Goal: Navigation & Orientation: Find specific page/section

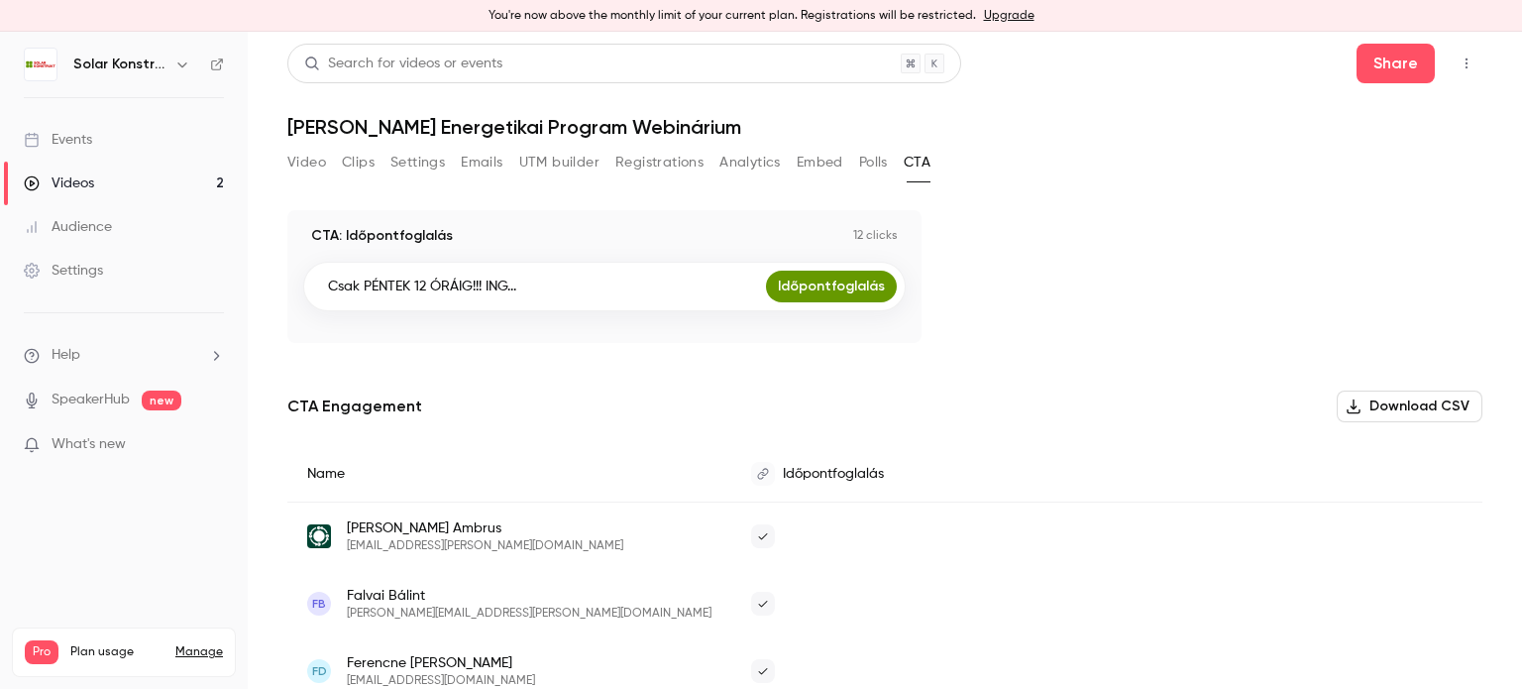
click at [473, 166] on button "Emails" at bounding box center [482, 163] width 42 height 32
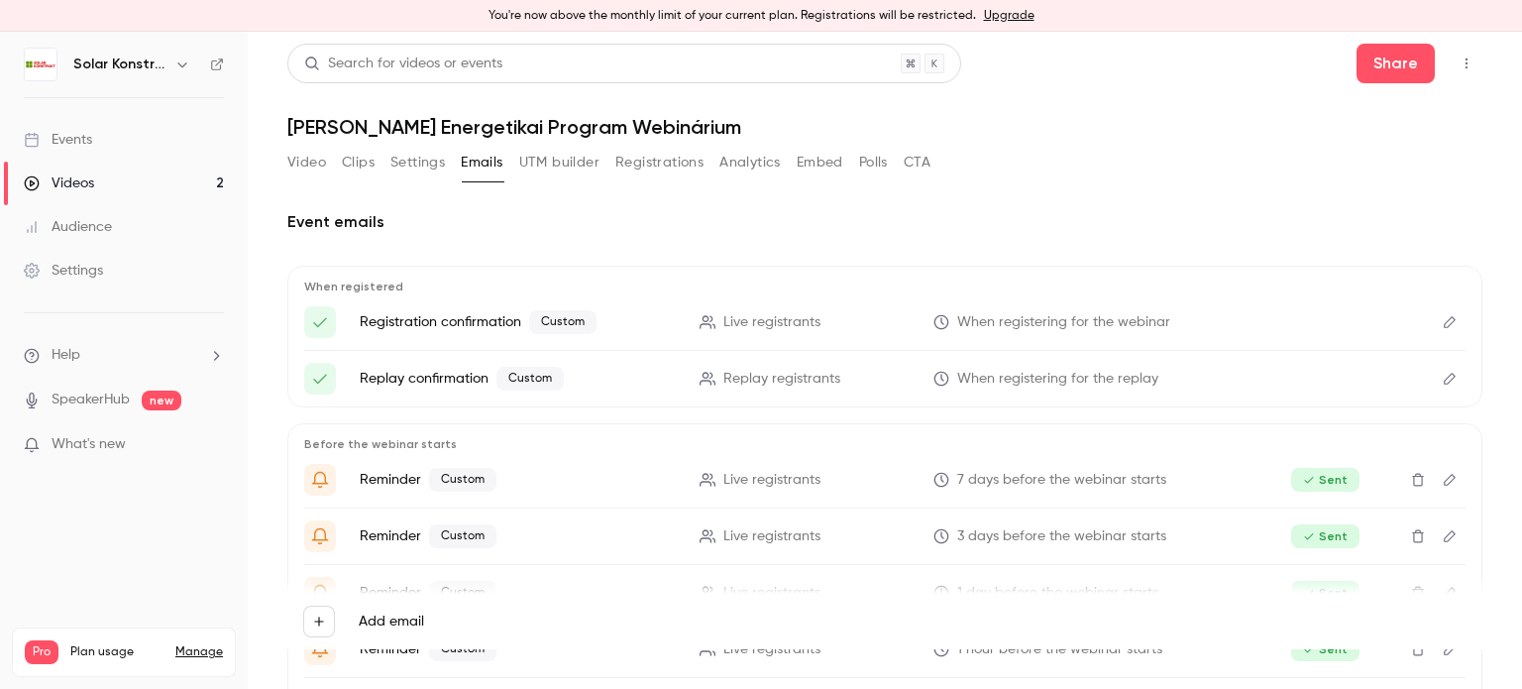
click at [308, 165] on button "Video" at bounding box center [306, 163] width 39 height 32
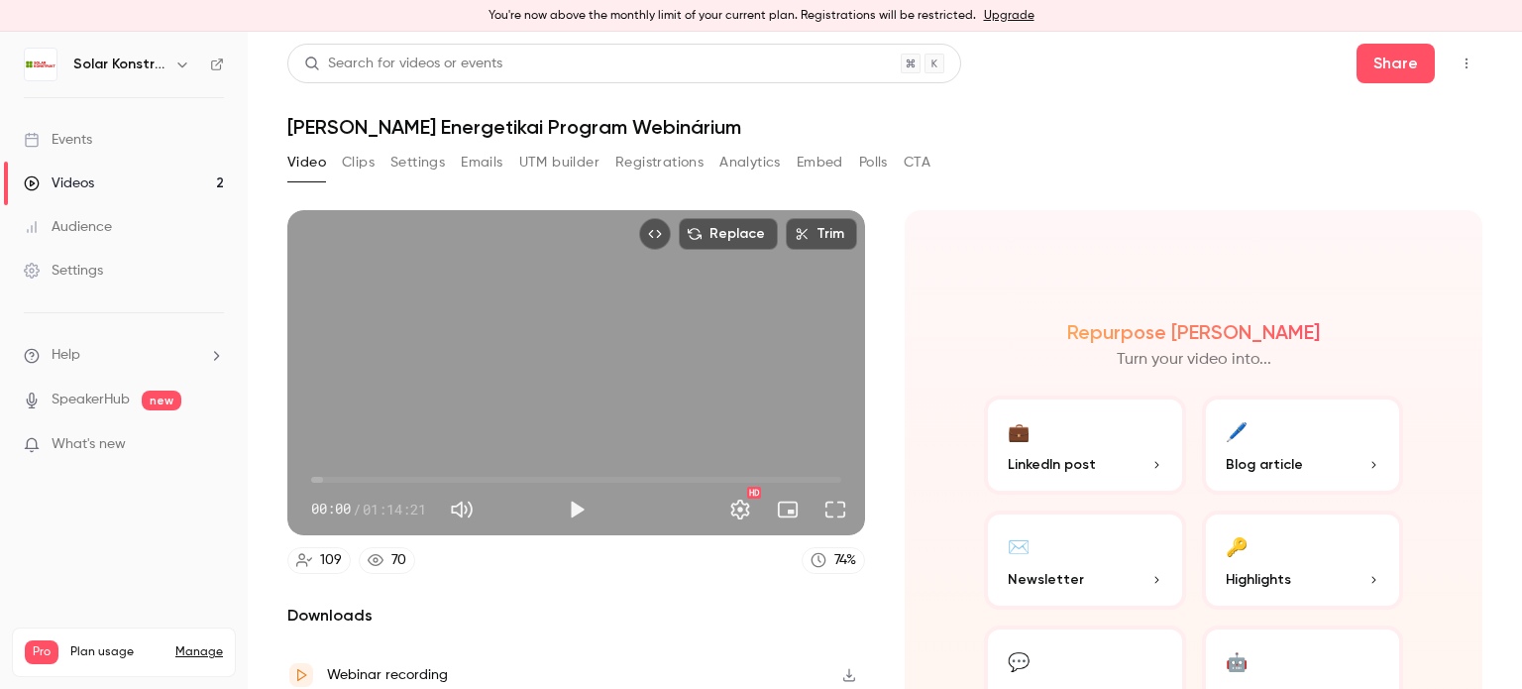
click at [924, 167] on button "CTA" at bounding box center [917, 163] width 27 height 32
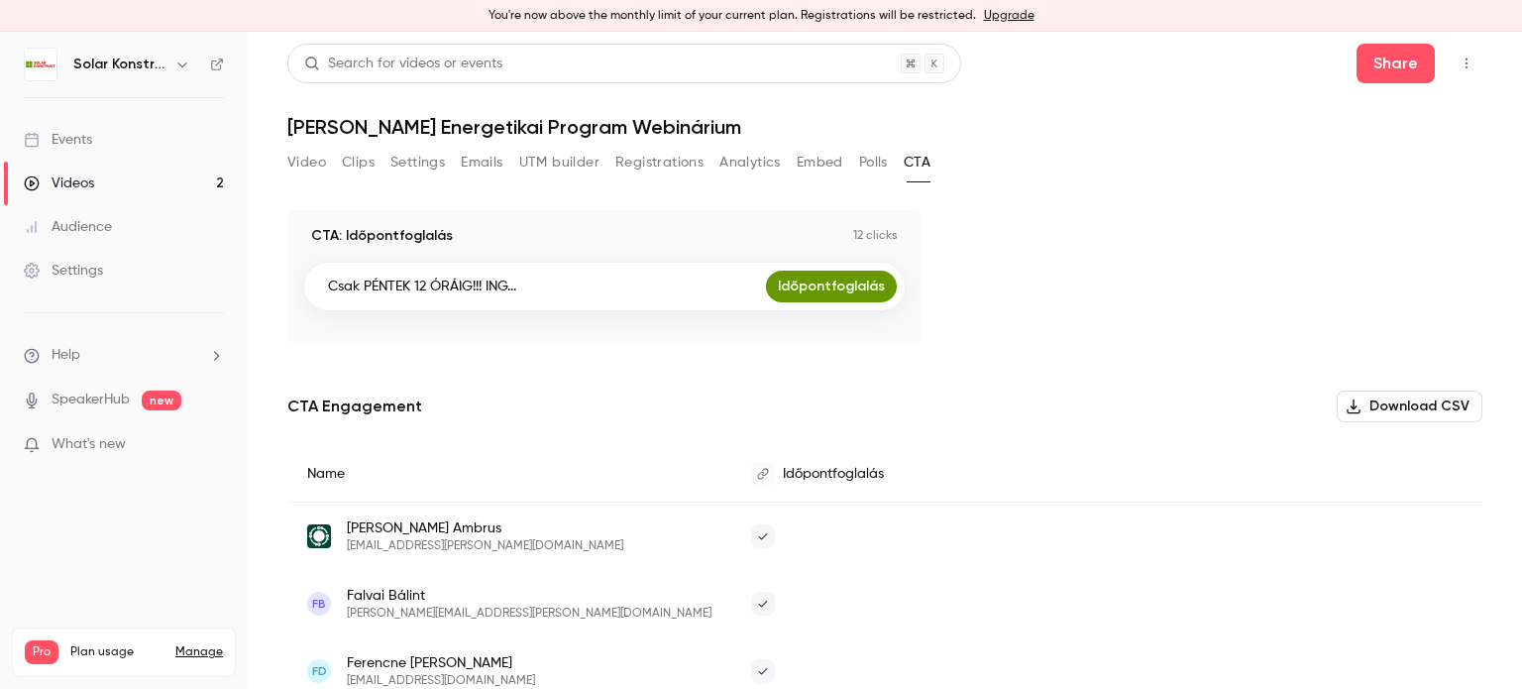
click at [888, 164] on button "Polls" at bounding box center [873, 163] width 29 height 32
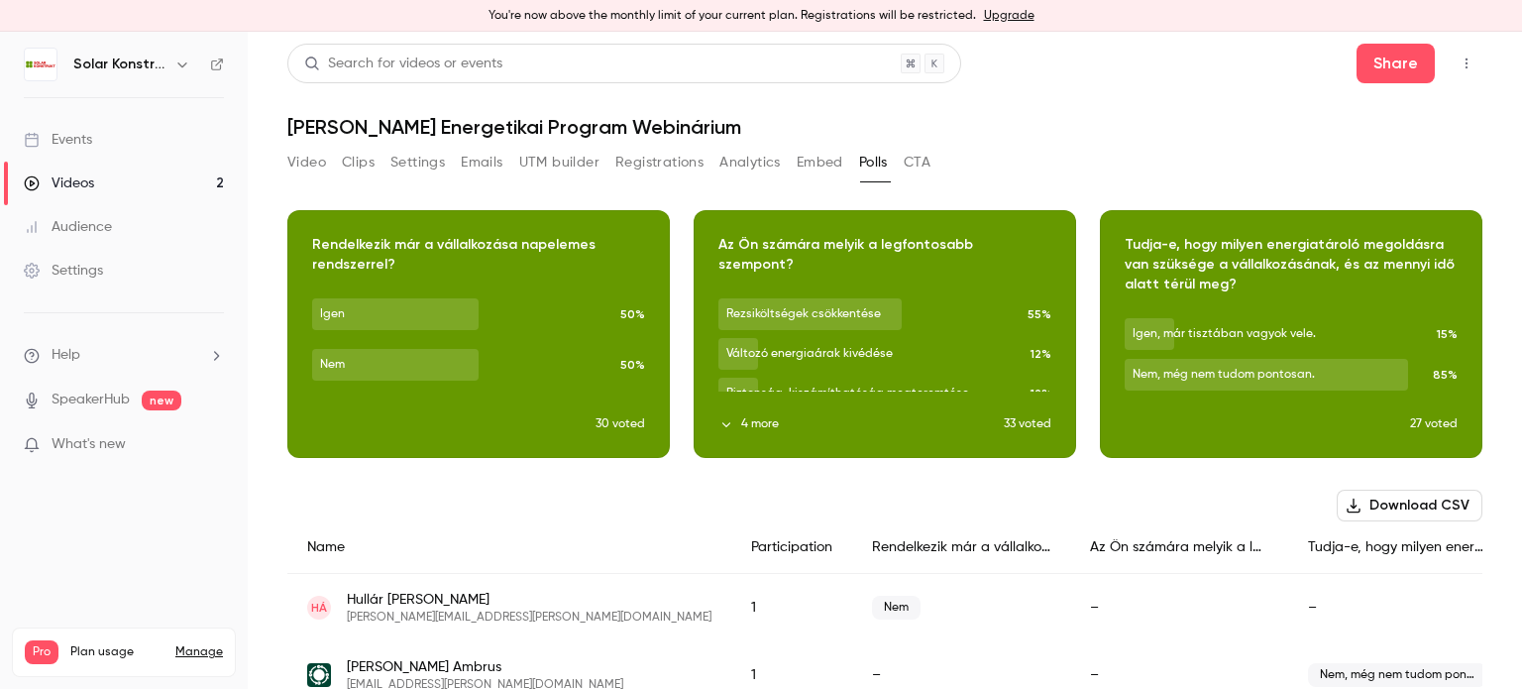
click at [928, 167] on button "CTA" at bounding box center [917, 163] width 27 height 32
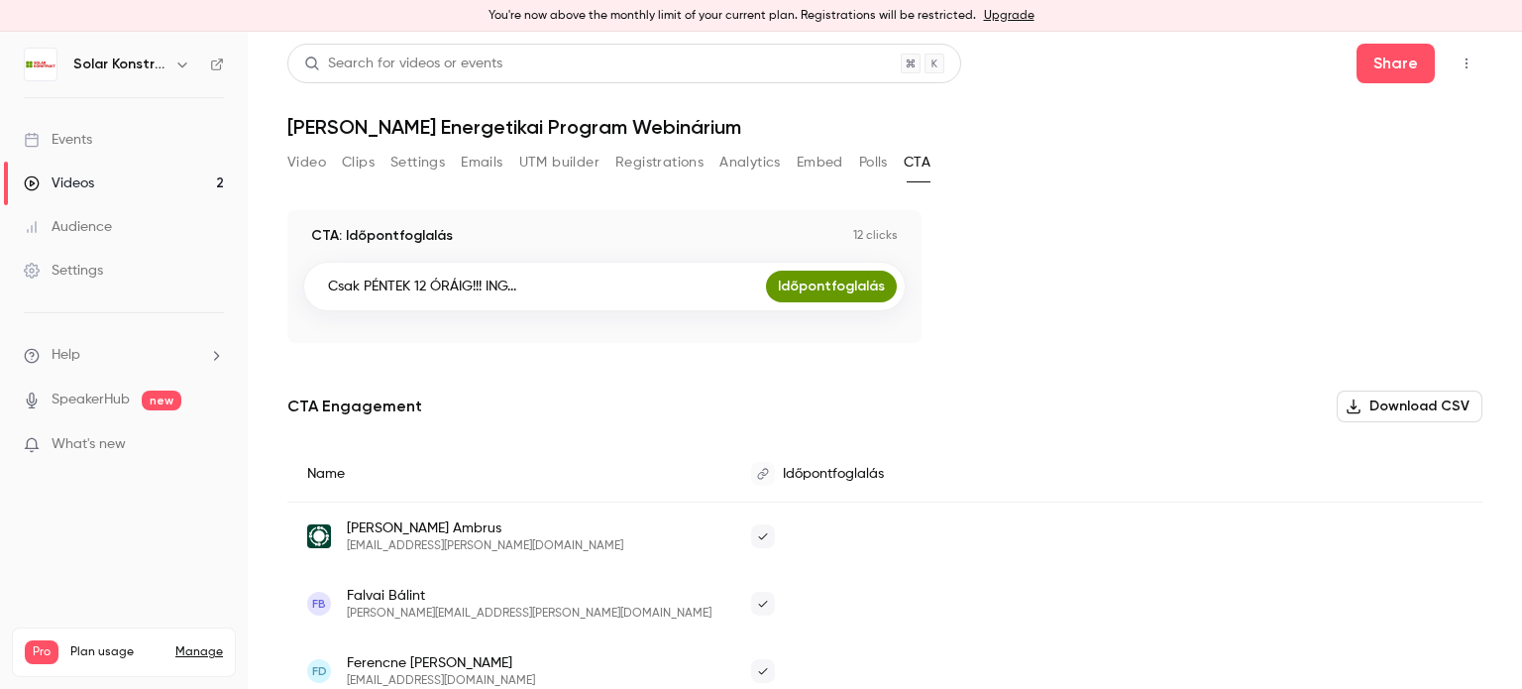
click at [742, 166] on button "Analytics" at bounding box center [750, 163] width 61 height 32
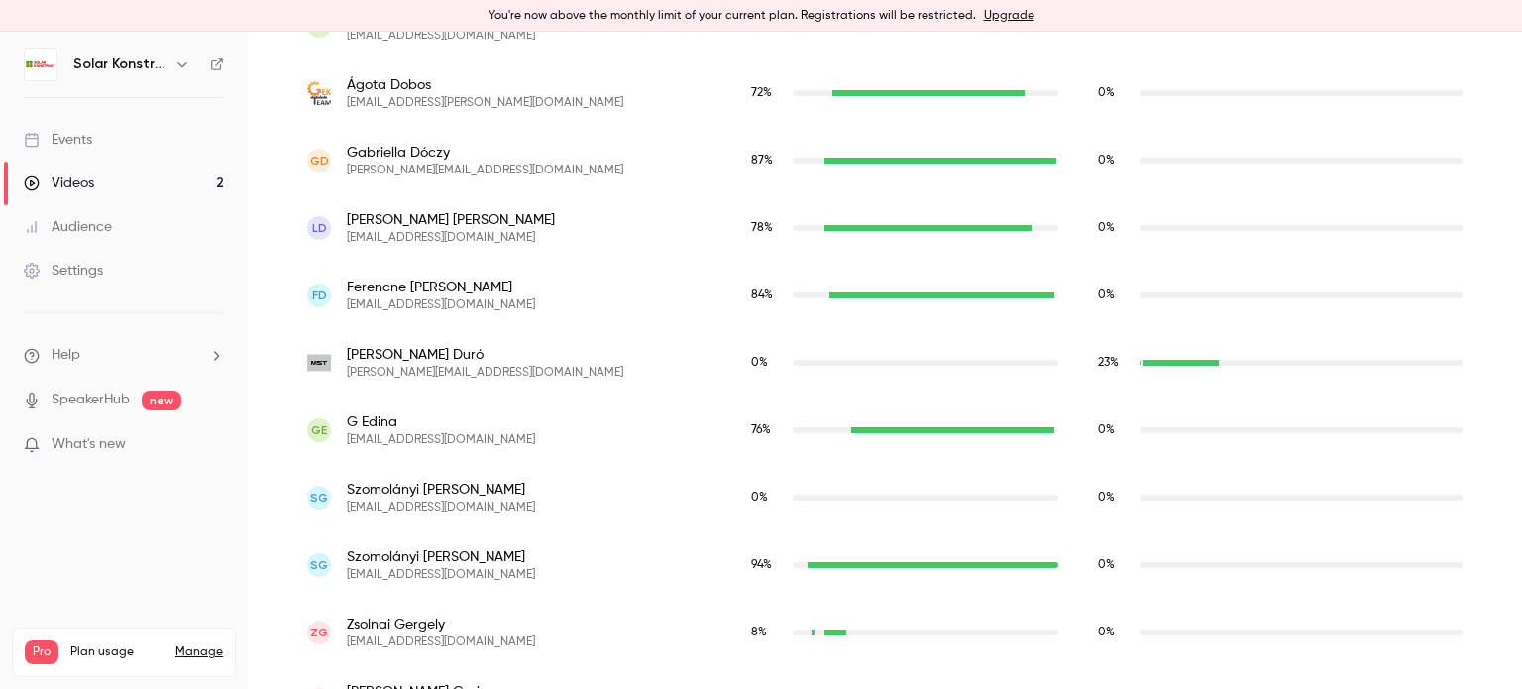
scroll to position [2257, 0]
